Goal: Navigation & Orientation: Find specific page/section

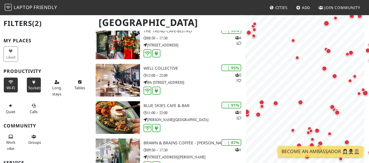
scroll to position [88, 0]
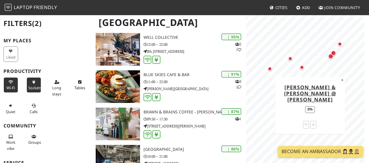
click at [268, 67] on div "Map marker" at bounding box center [269, 68] width 7 height 7
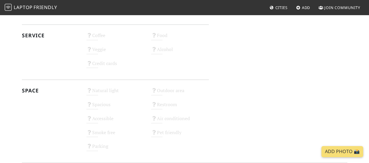
scroll to position [363, 0]
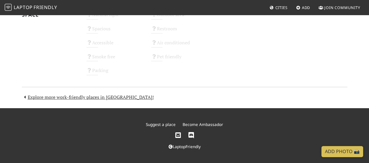
drag, startPoint x: 0, startPoint y: 0, endPoint x: 255, endPoint y: 67, distance: 263.5
